Goal: Information Seeking & Learning: Find specific fact

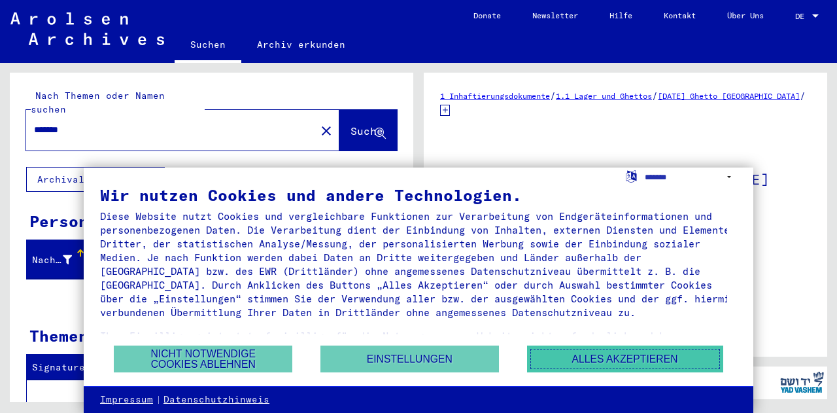
click at [647, 356] on button "Alles akzeptieren" at bounding box center [625, 358] width 196 height 27
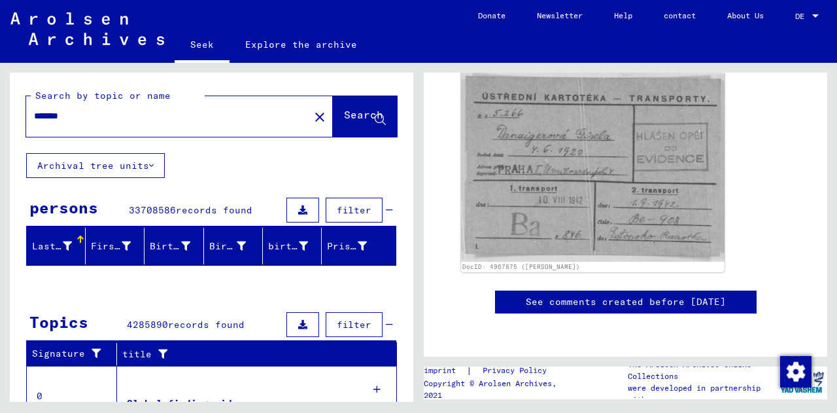
scroll to position [687, 0]
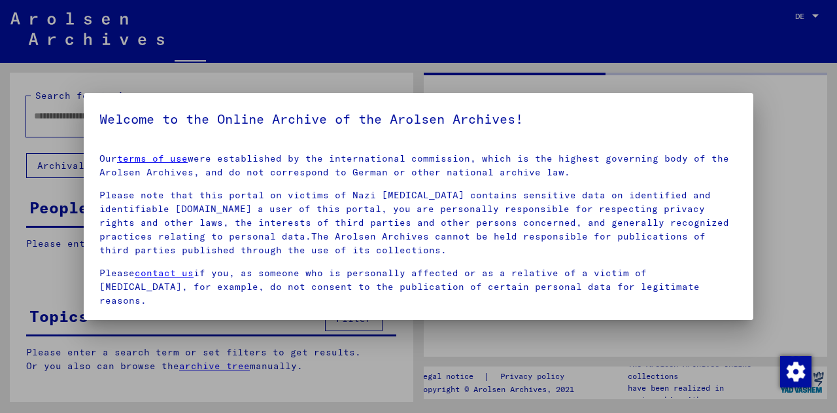
type input "*******"
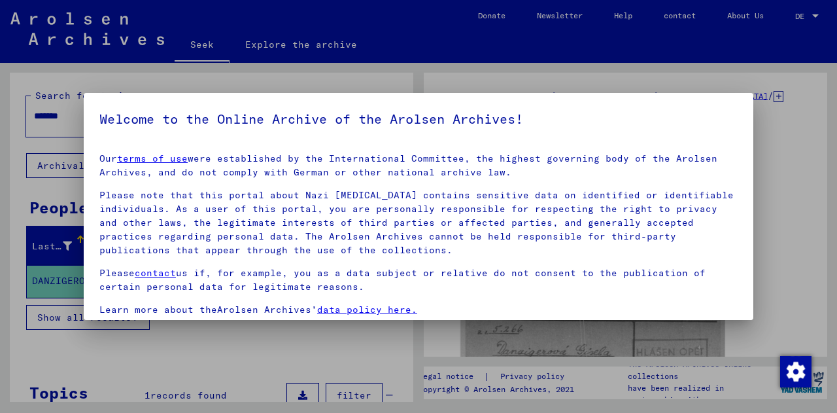
scroll to position [107, 0]
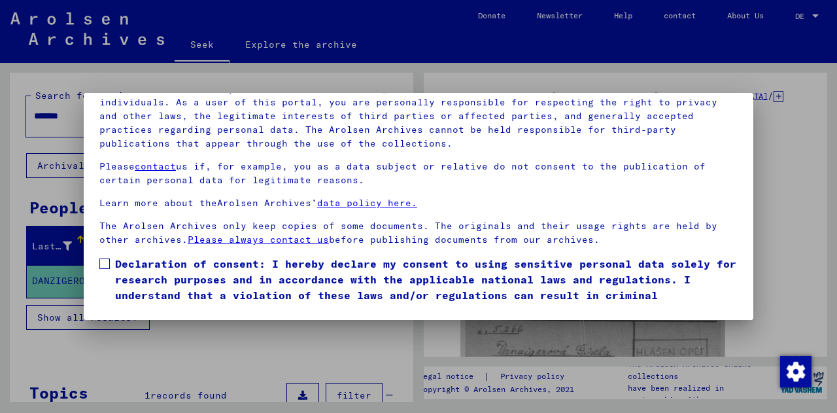
click at [106, 262] on span at bounding box center [104, 263] width 10 height 10
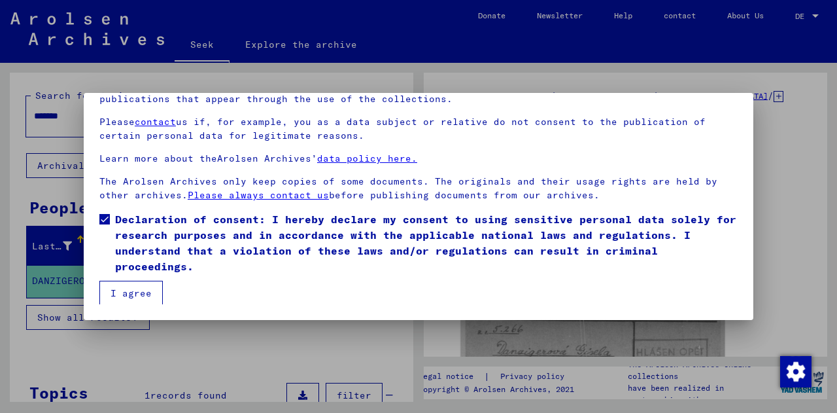
click at [131, 292] on font "I agree" at bounding box center [131, 293] width 41 height 12
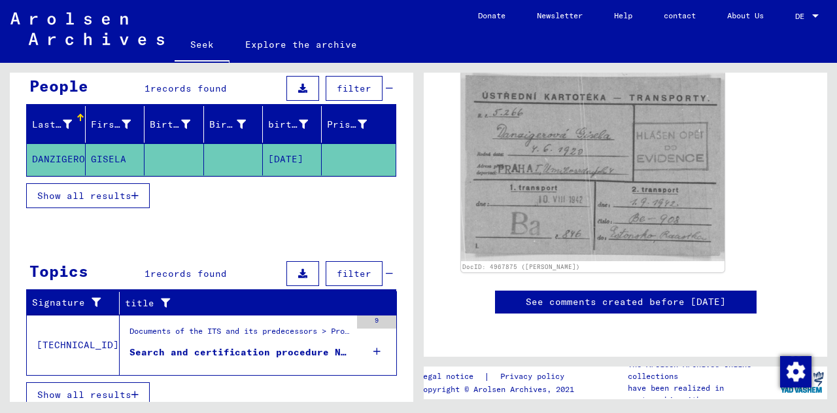
scroll to position [129, 0]
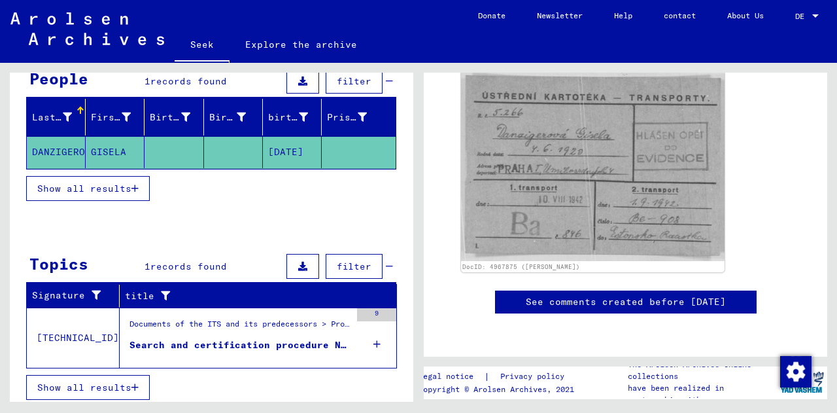
click at [319, 339] on font "Search and certification procedure No. 1,731,848 for [PERSON_NAME], [PERSON_NAM…" at bounding box center [368, 345] width 476 height 12
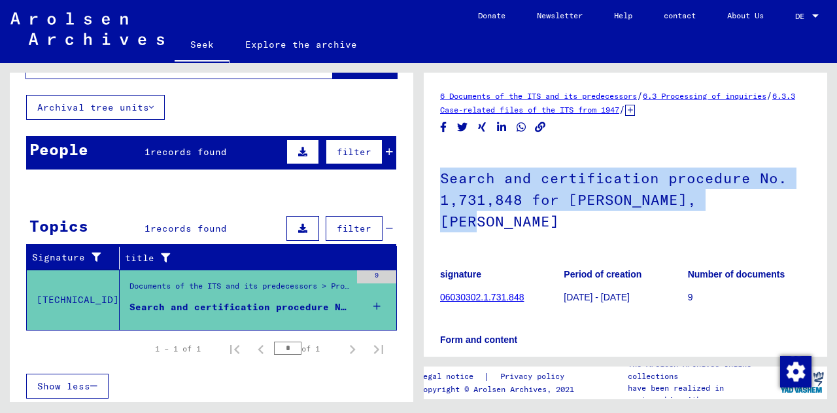
drag, startPoint x: 816, startPoint y: 138, endPoint x: 833, endPoint y: 224, distance: 87.2
click at [833, 224] on div "6 Documents of the ITS and its predecessors / 6.3 Processing of inquiries / 6.3…" at bounding box center [628, 232] width 419 height 339
